Goal: Transaction & Acquisition: Purchase product/service

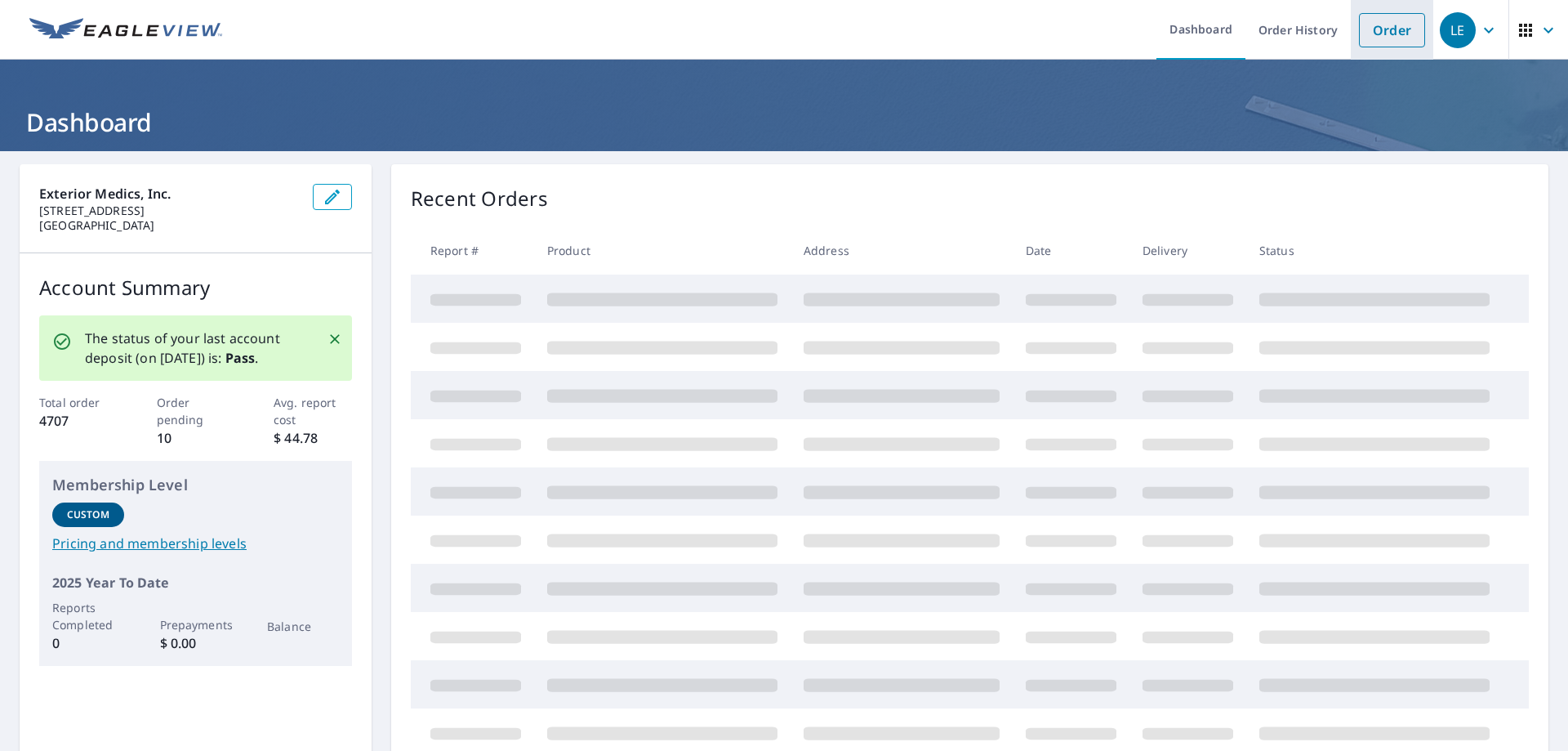
click at [1398, 41] on link "Order" at bounding box center [1392, 29] width 66 height 34
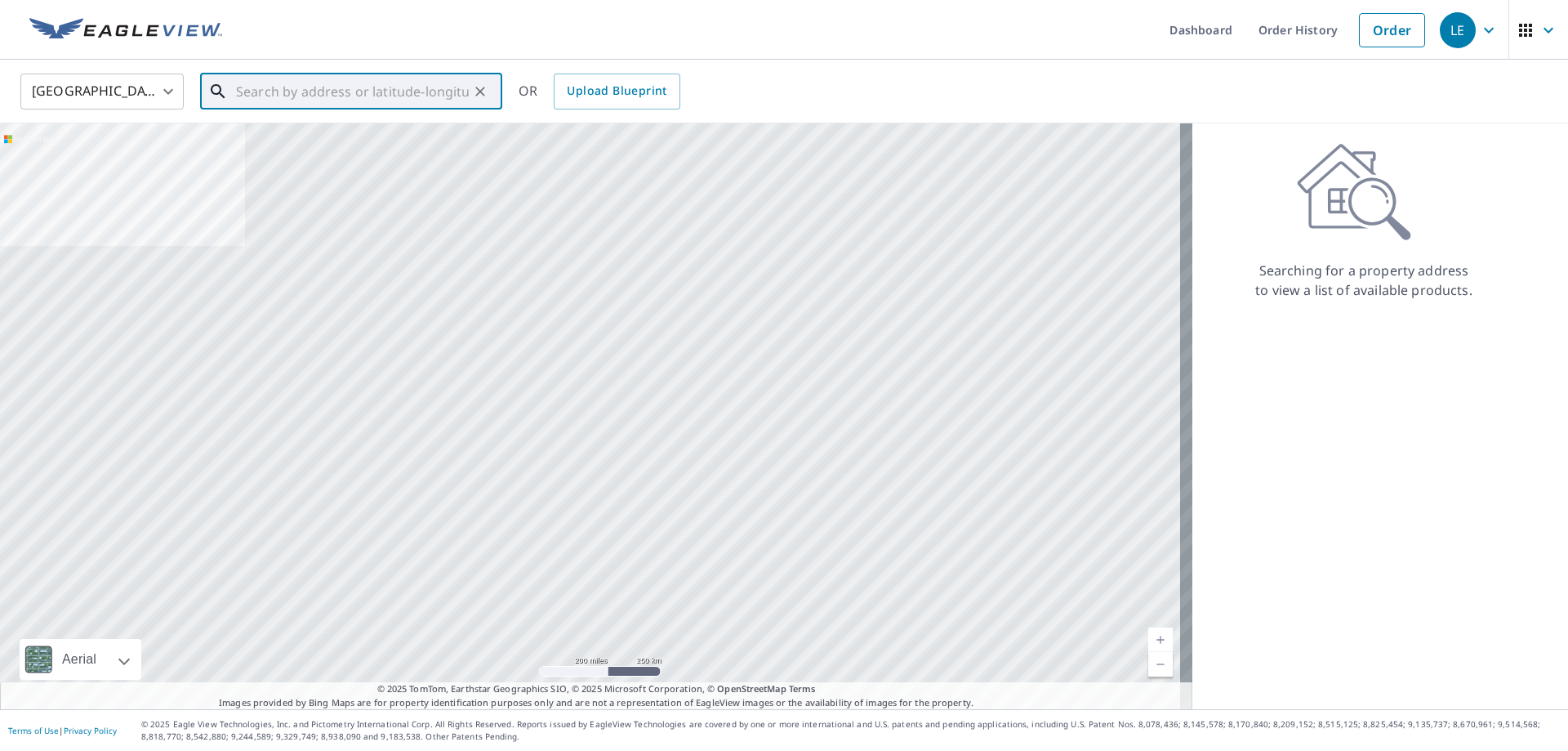
click at [260, 94] on input "text" at bounding box center [352, 91] width 233 height 46
click at [268, 84] on input "text" at bounding box center [352, 91] width 233 height 46
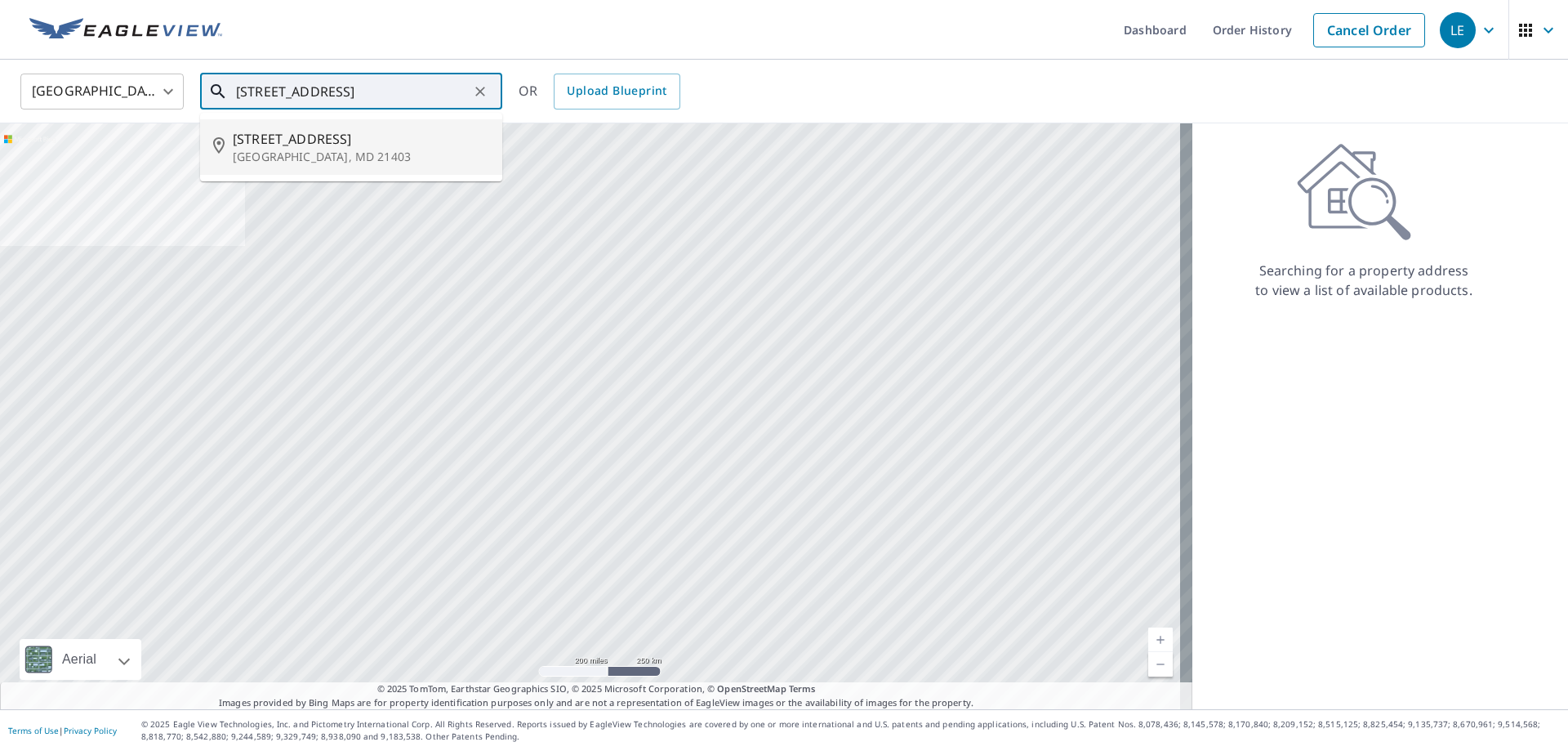
click at [317, 152] on p "[GEOGRAPHIC_DATA], MD 21403" at bounding box center [360, 157] width 256 height 17
type input "[STREET_ADDRESS][PERSON_NAME]"
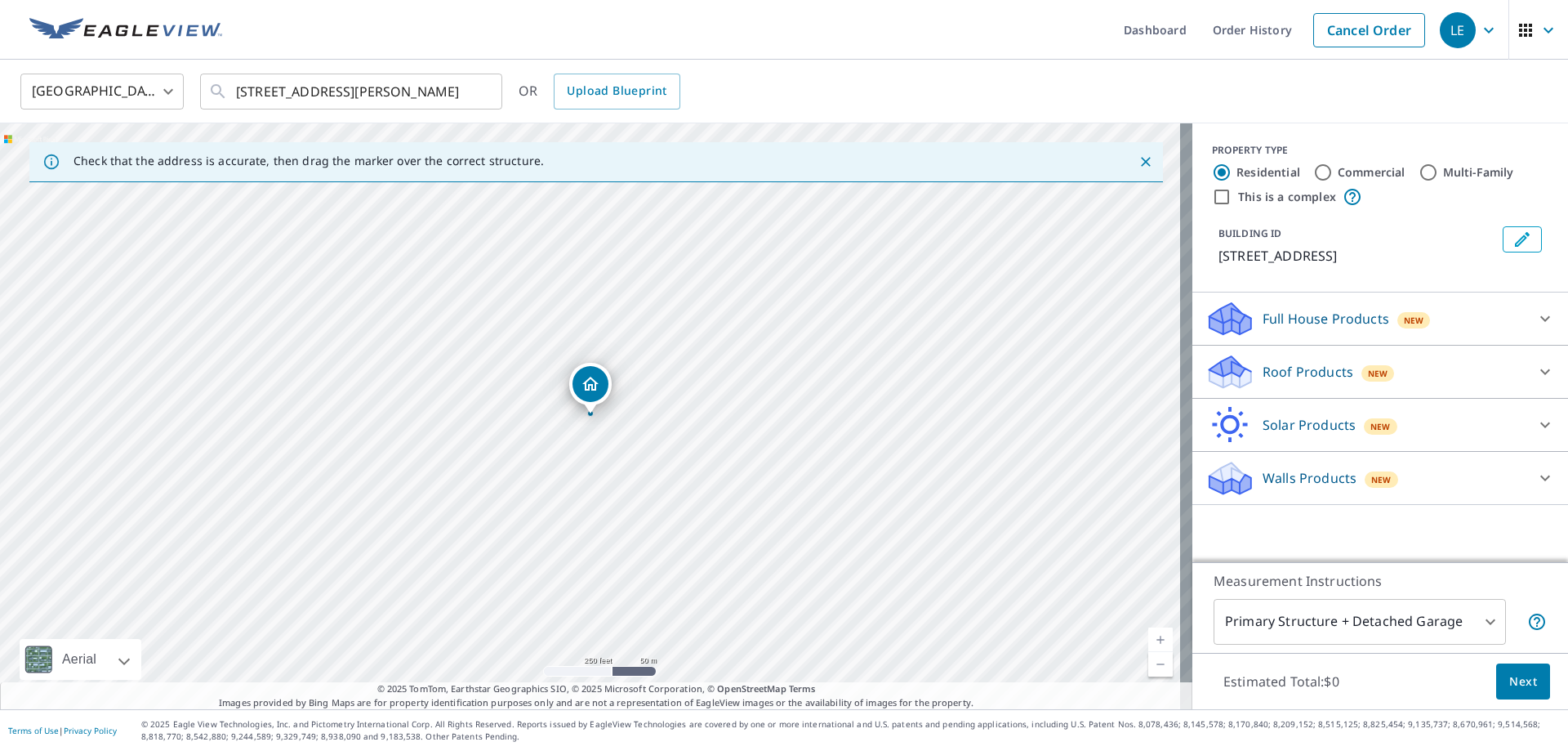
click at [1525, 377] on div at bounding box center [1545, 371] width 39 height 39
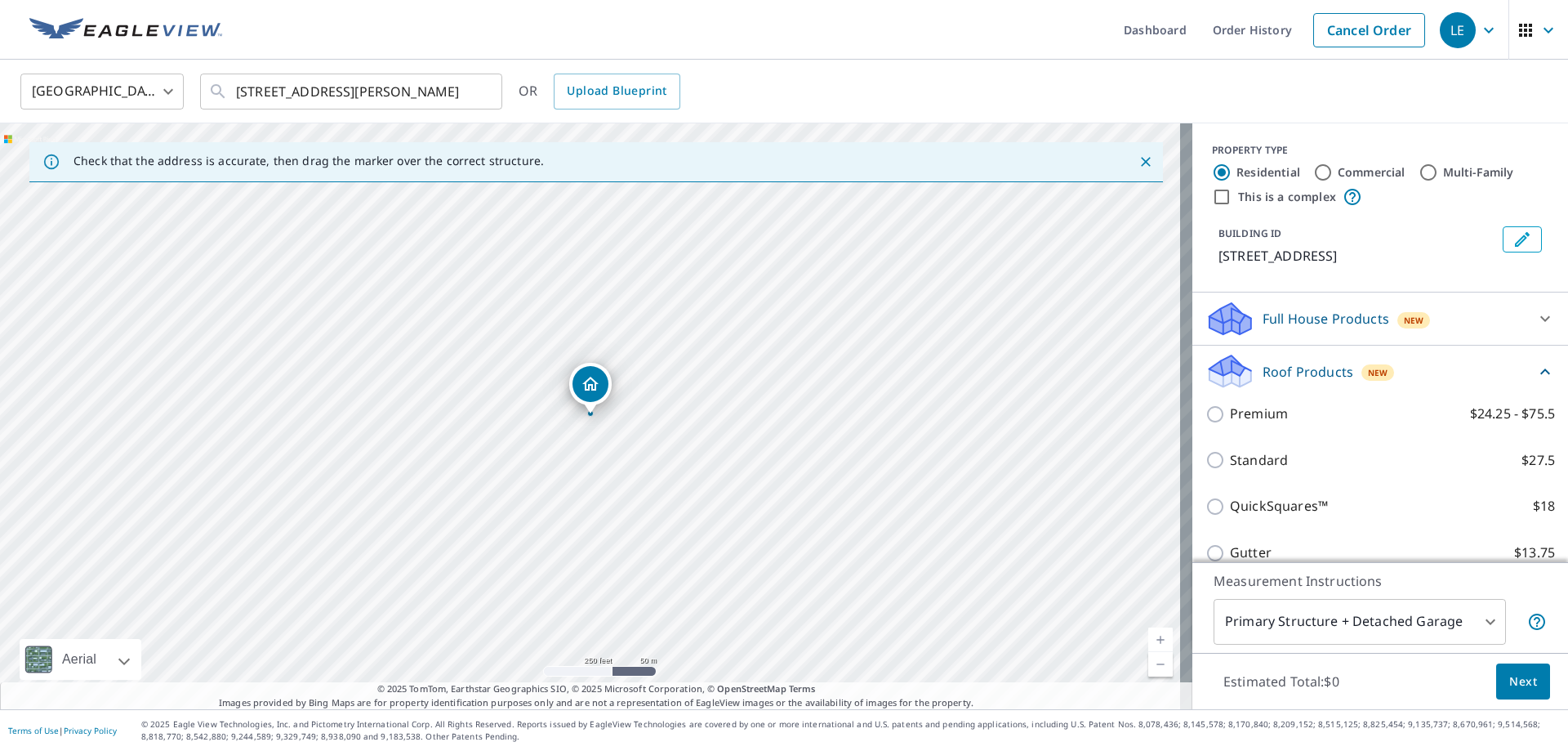
click at [1266, 437] on div "Premium $24.25 - $75.5" at bounding box center [1380, 414] width 350 height 47
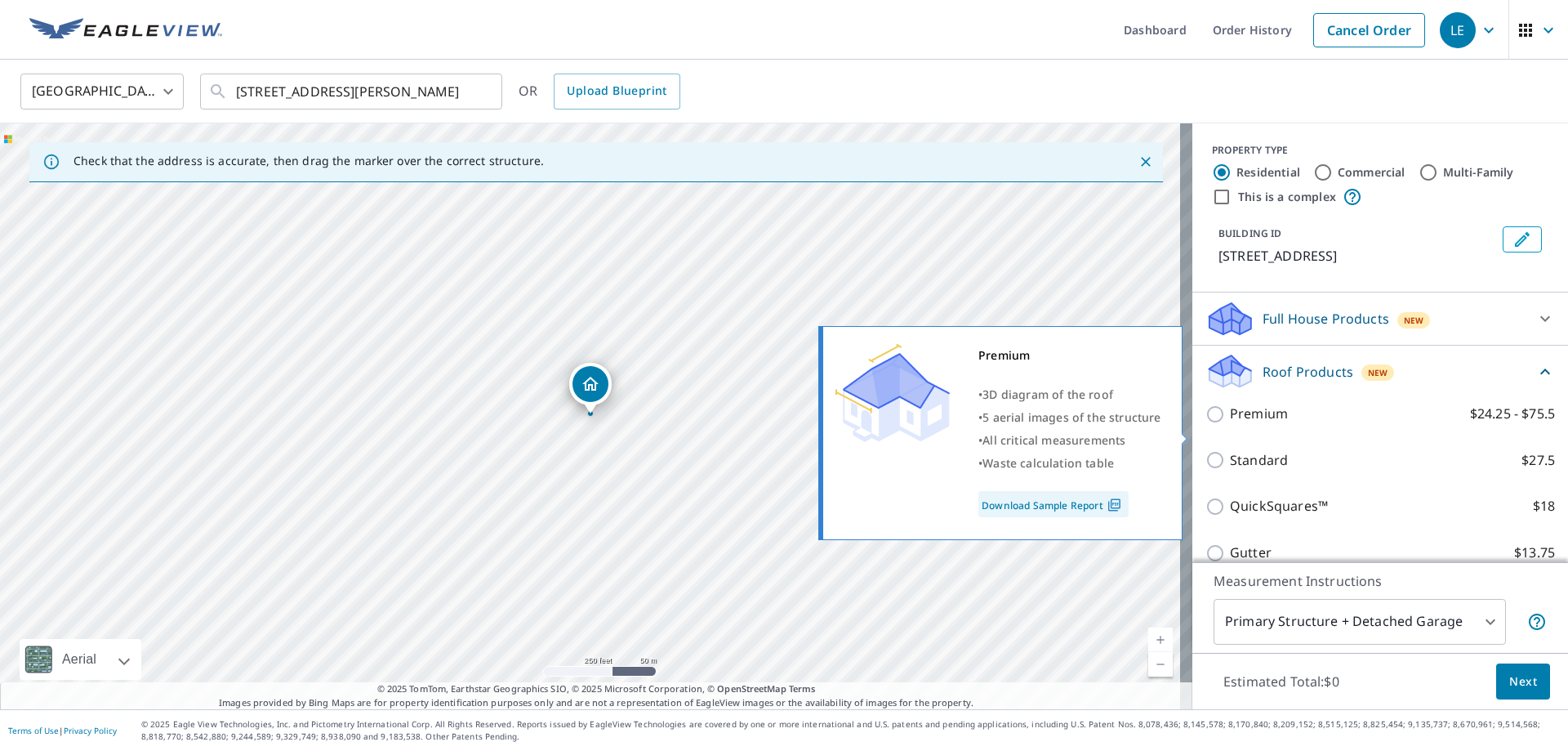
click at [1249, 424] on p "Premium" at bounding box center [1259, 413] width 58 height 20
click at [1230, 424] on input "Premium $24.25 - $75.5" at bounding box center [1217, 414] width 24 height 19
checkbox input "true"
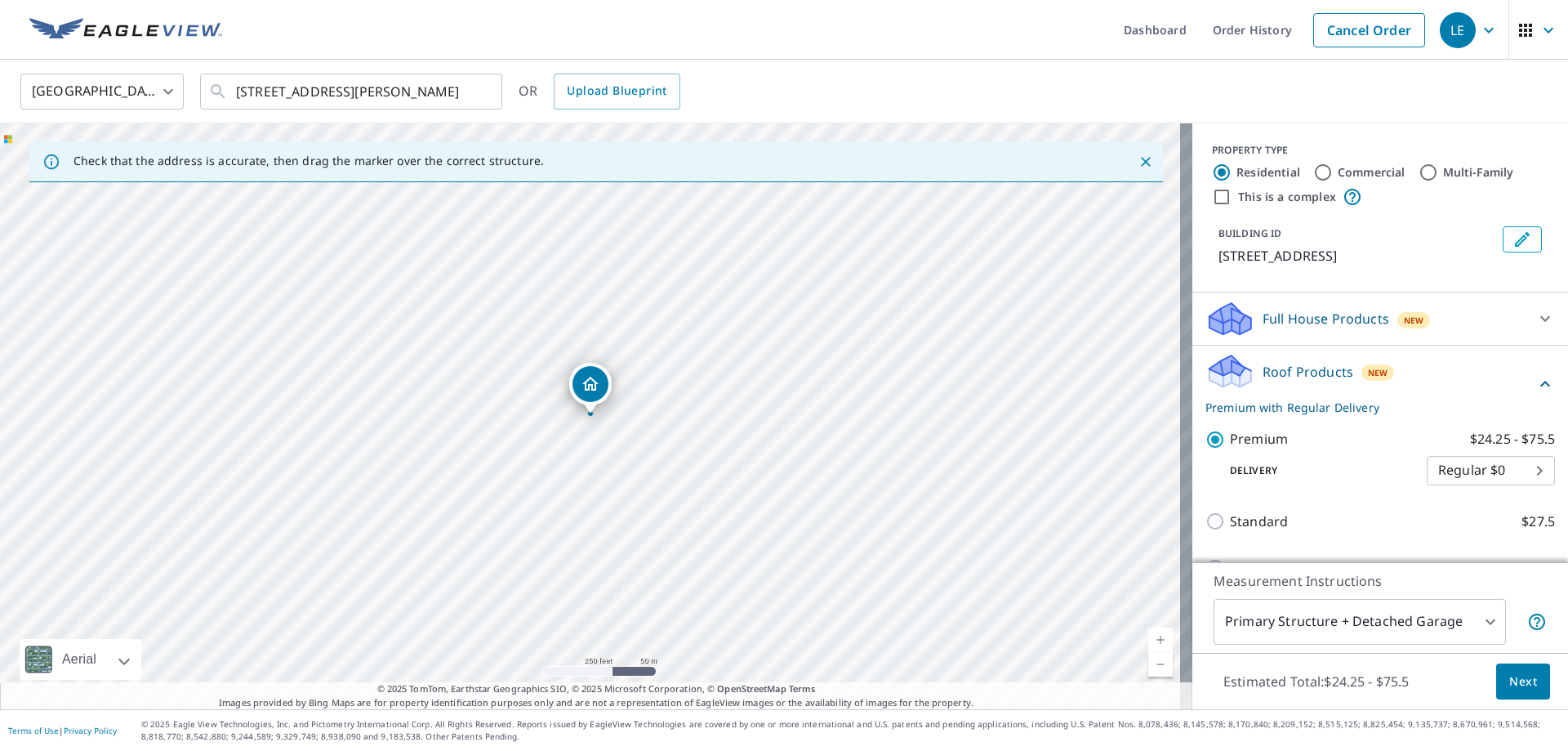
click at [1520, 691] on span "Next" at bounding box center [1523, 681] width 28 height 20
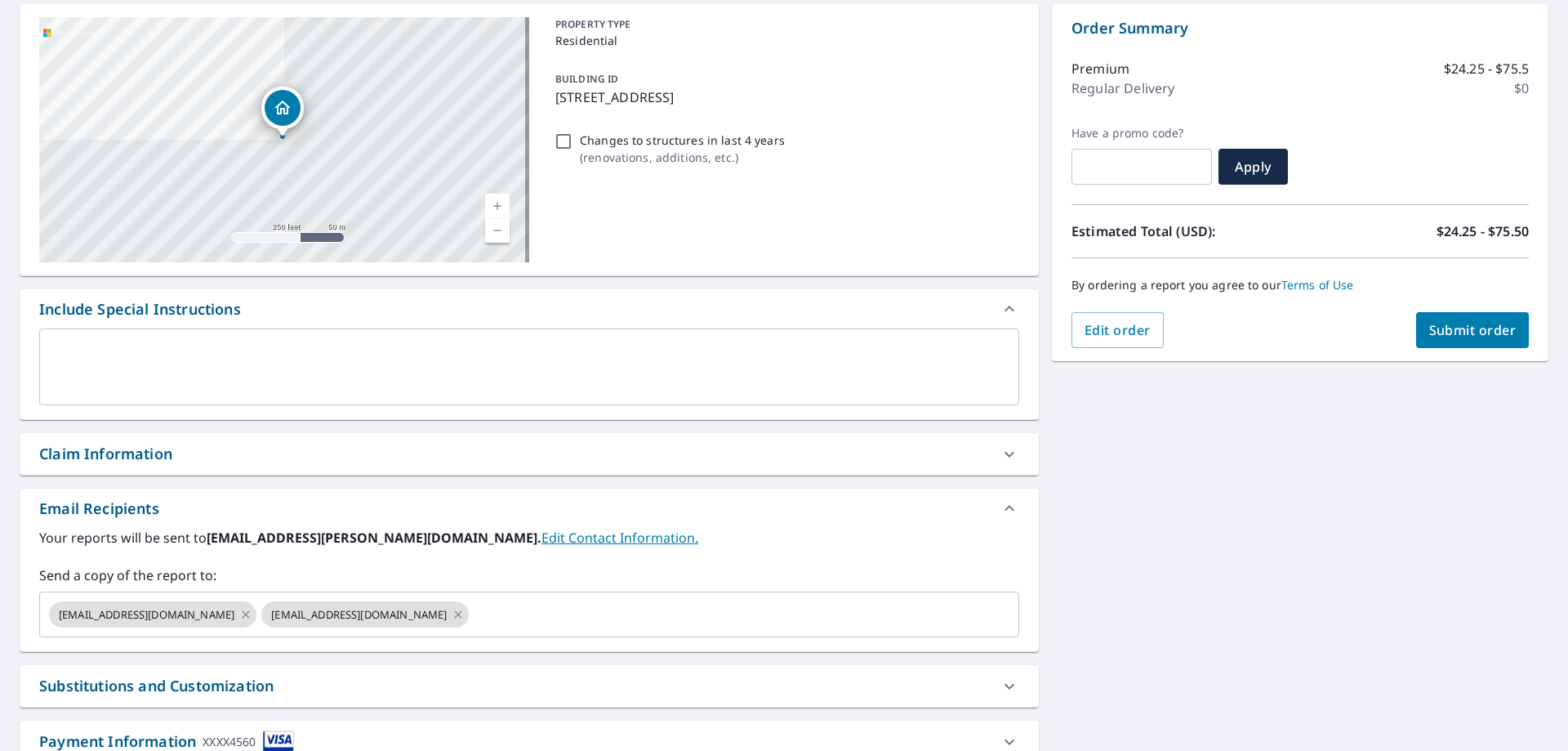
scroll to position [278, 0]
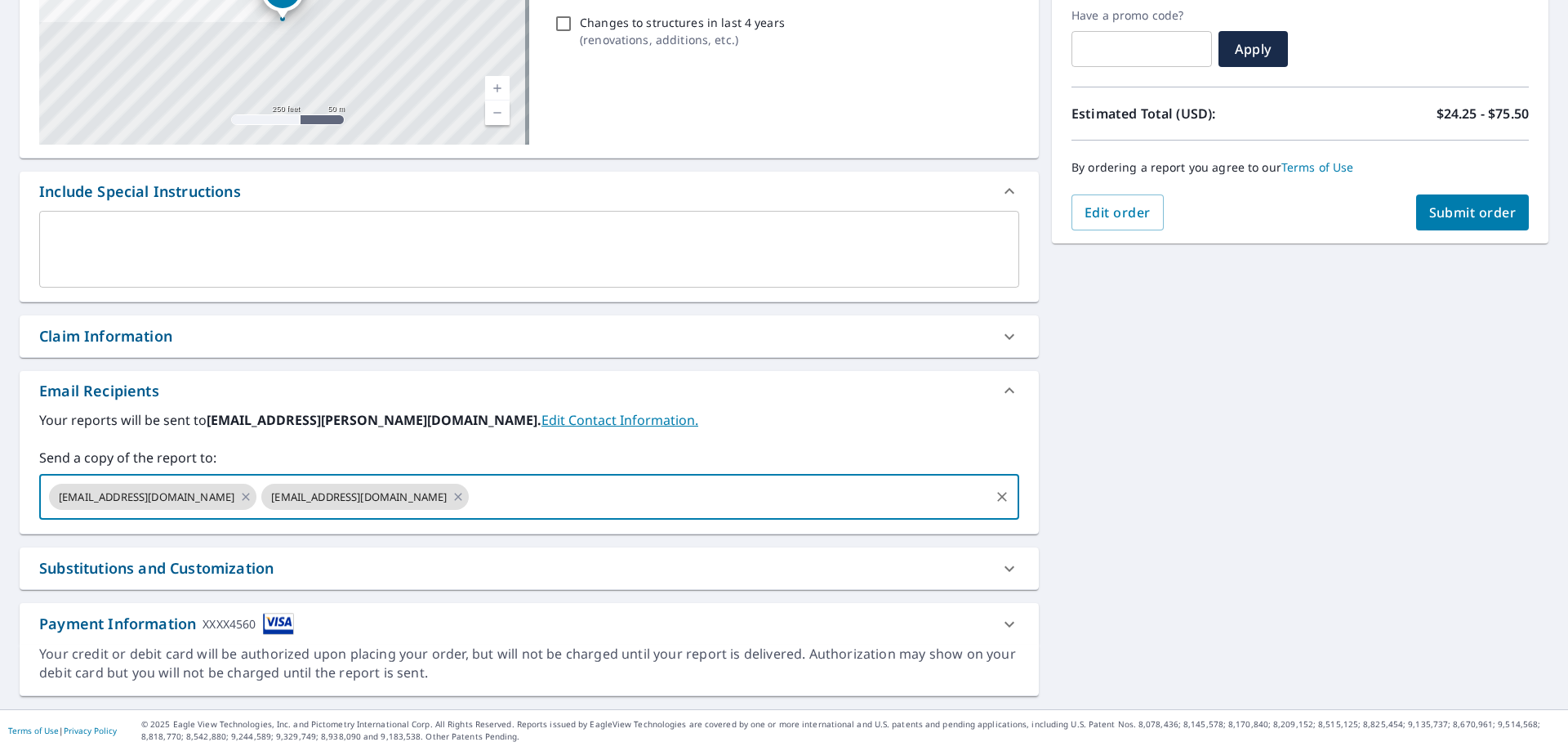
click at [506, 488] on input "text" at bounding box center [729, 497] width 516 height 31
type input "[PERSON_NAME][EMAIL_ADDRESS][PERSON_NAME][DOMAIN_NAME]"
checkbox input "true"
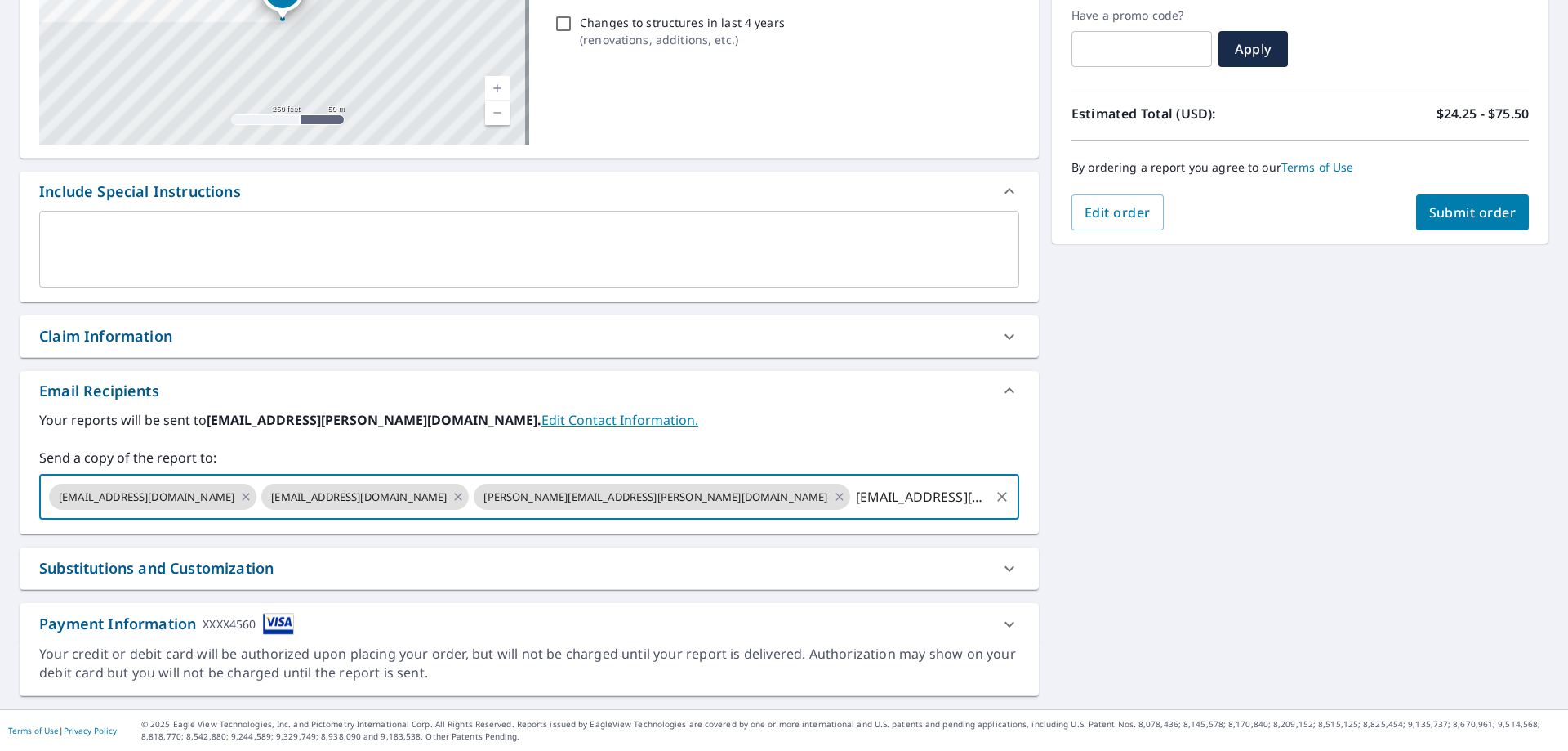
type input "[EMAIL_ADDRESS][PERSON_NAME][DOMAIN_NAME]"
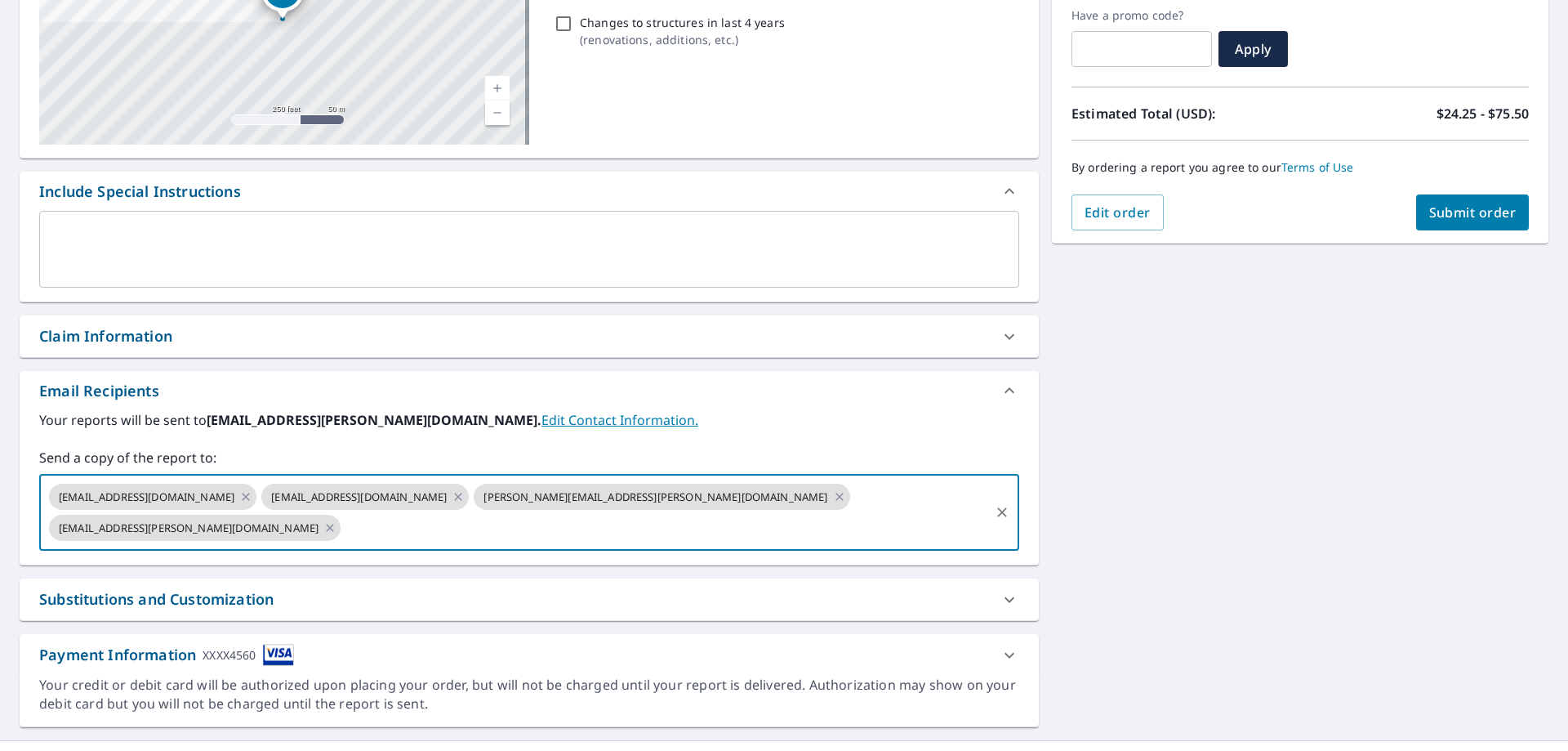
click at [1433, 224] on button "Submit order" at bounding box center [1473, 212] width 114 height 36
checkbox input "true"
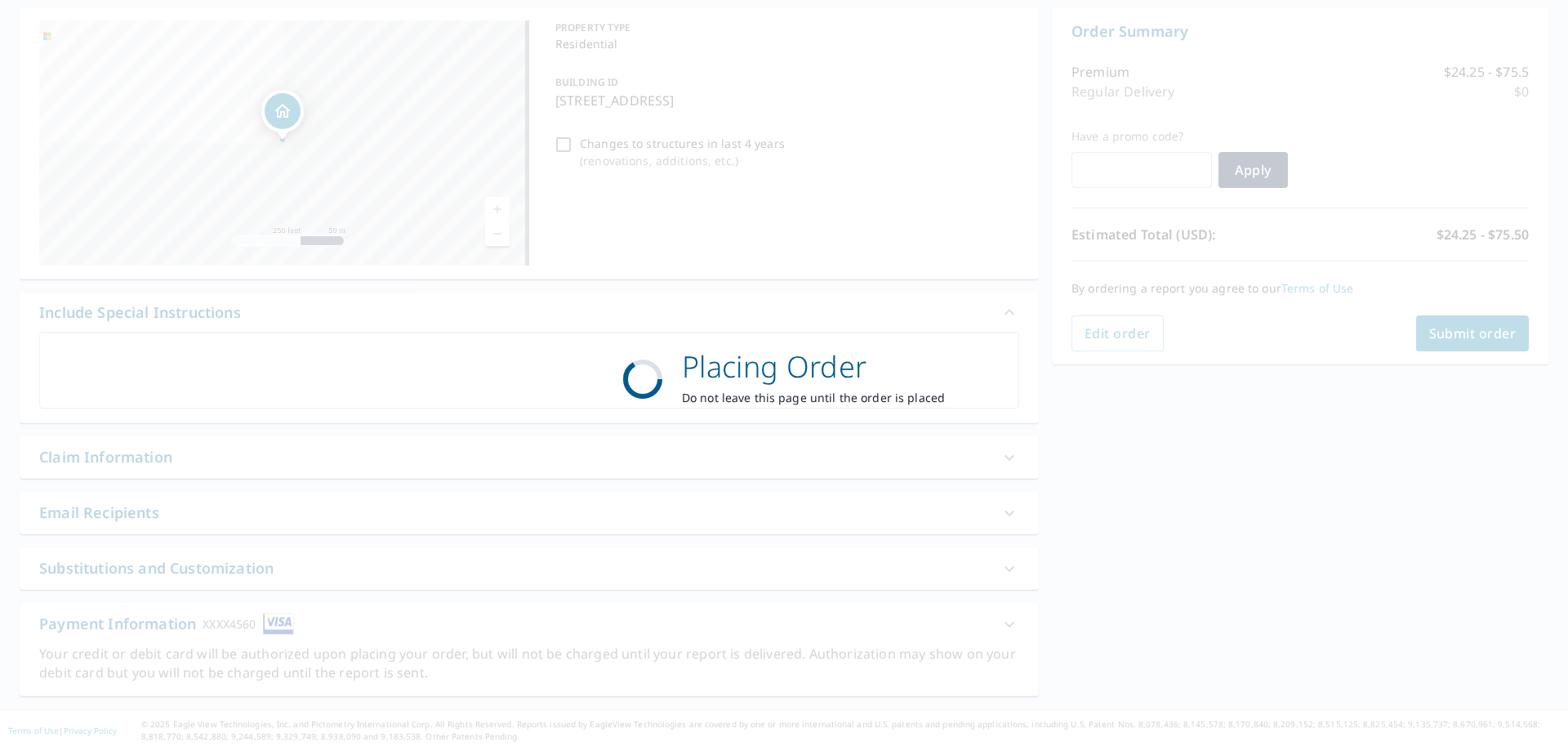
scroll to position [157, 0]
